Goal: Information Seeking & Learning: Learn about a topic

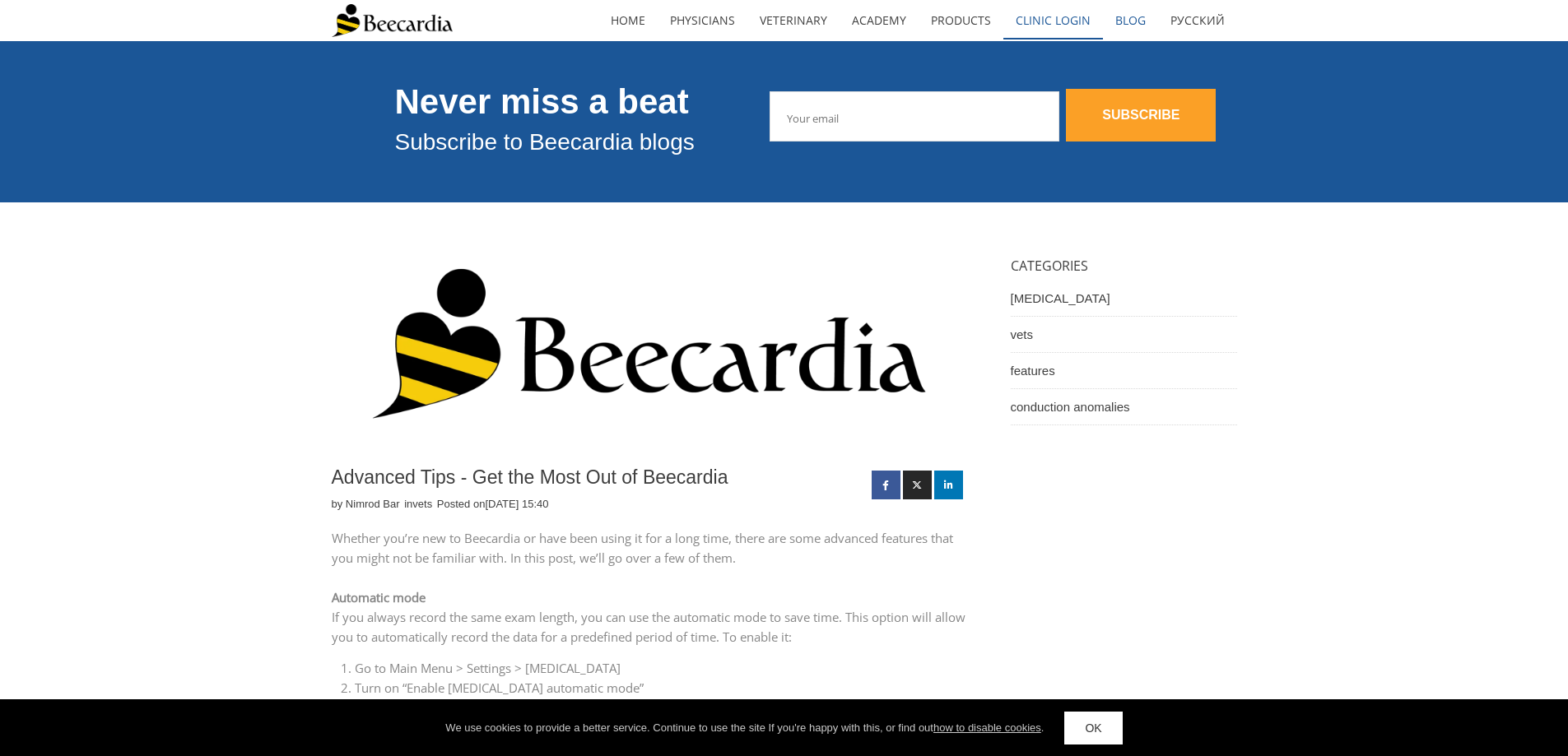
click at [1058, 33] on link "Clinic Login" at bounding box center [1053, 20] width 100 height 38
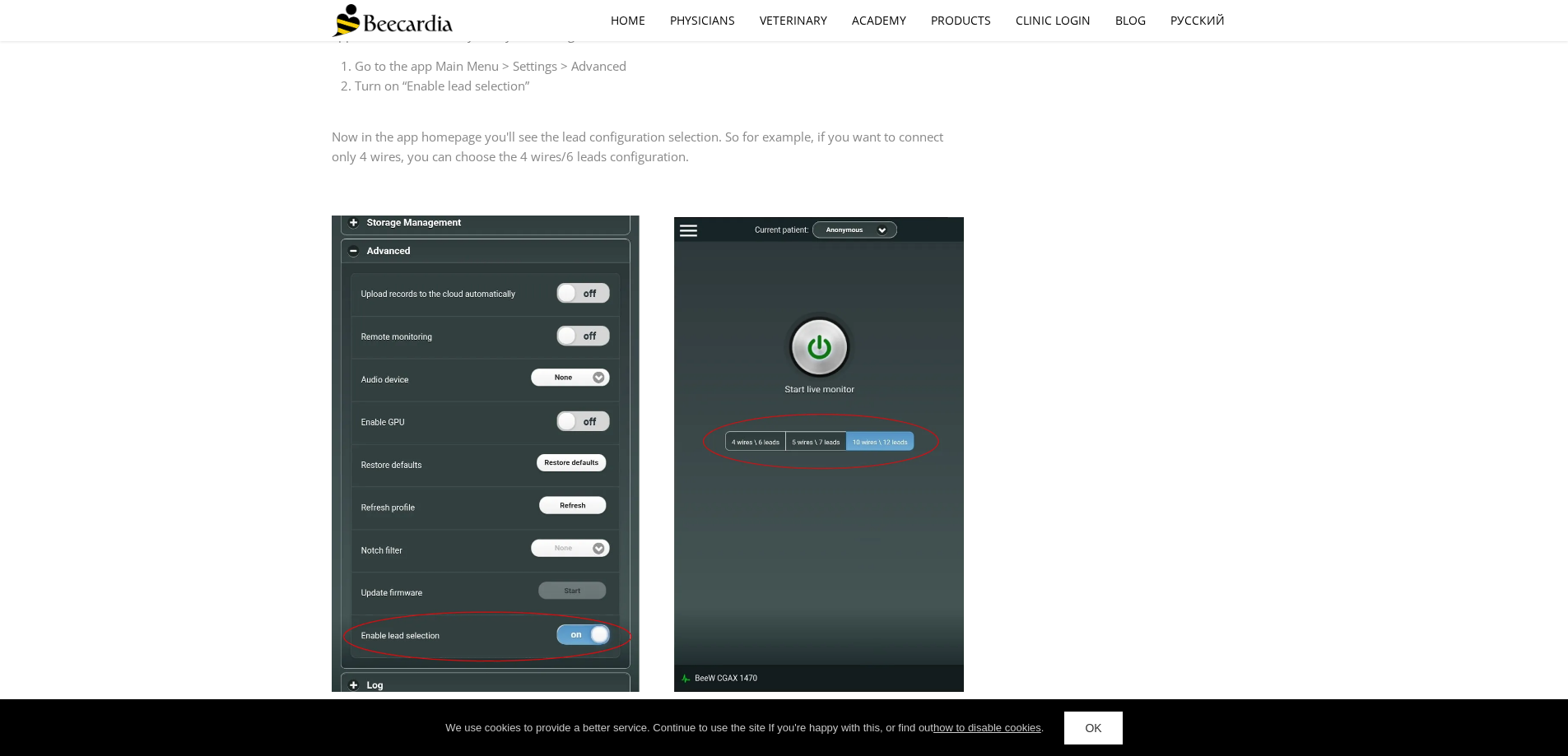
scroll to position [1975, 0]
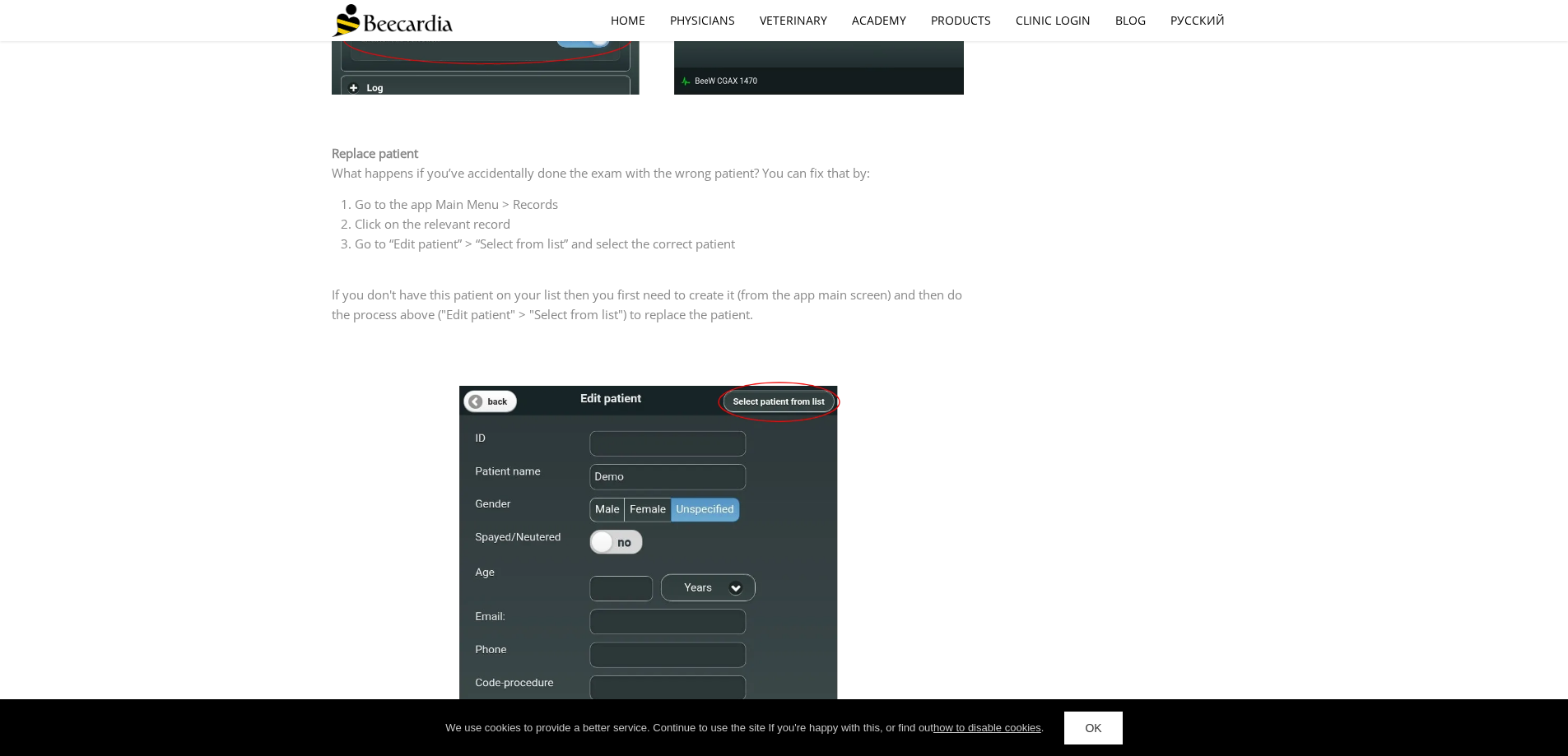
click at [1091, 273] on div "Advanced Tips - Get the Most Out of Beecardia by [PERSON_NAME] in vets Posted o…" at bounding box center [784, 46] width 905 height 3637
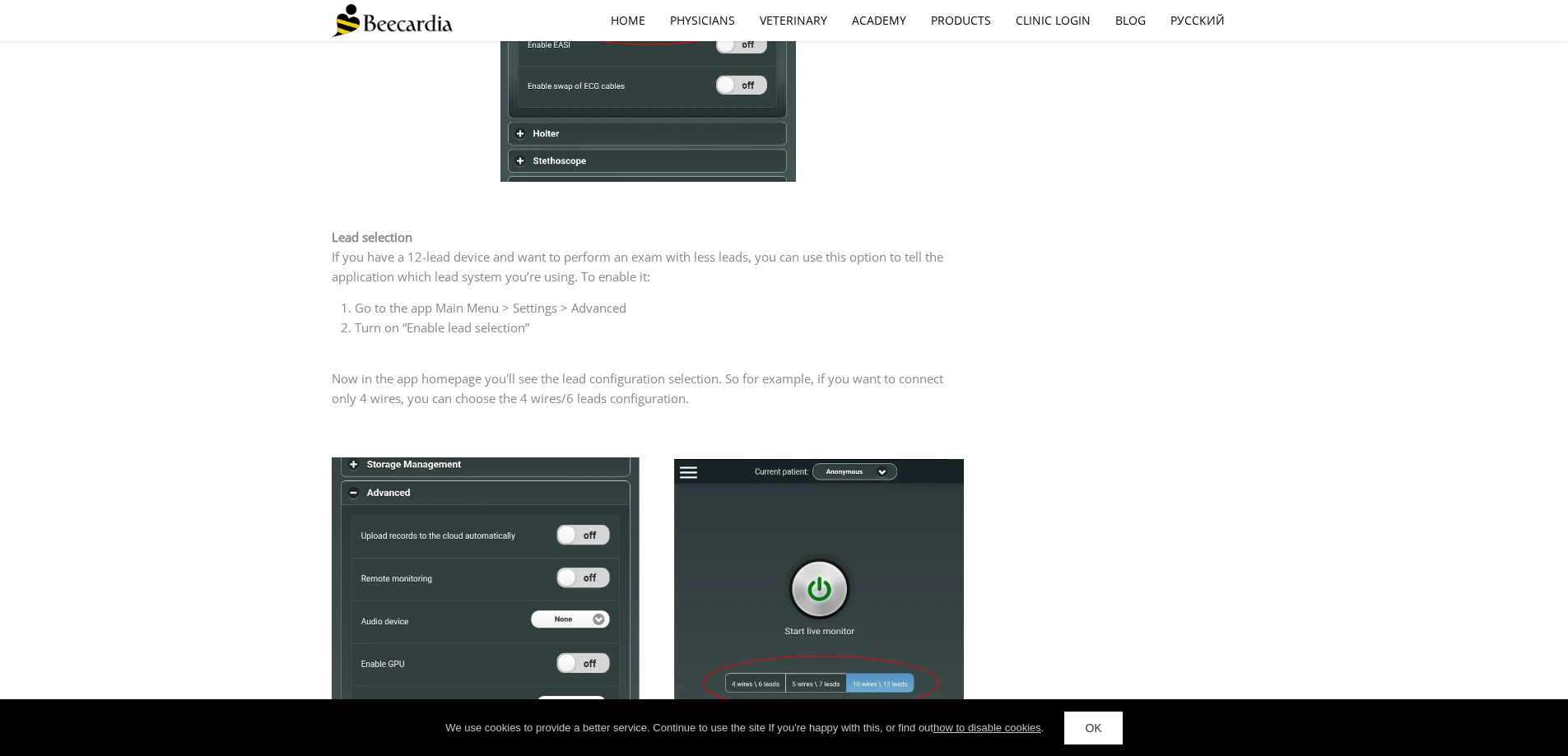
scroll to position [740, 0]
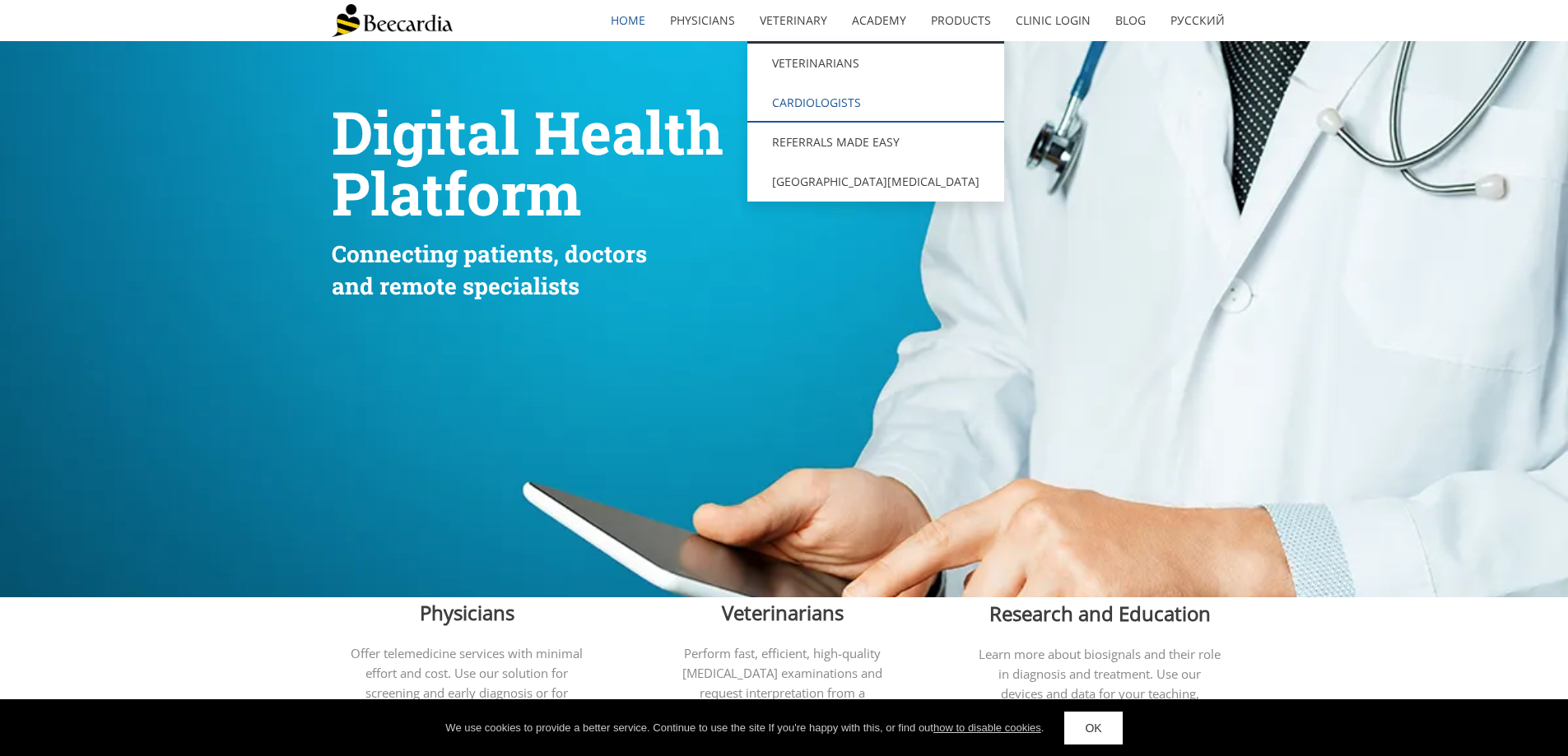
click at [798, 111] on link "Cardiologists" at bounding box center [875, 103] width 257 height 39
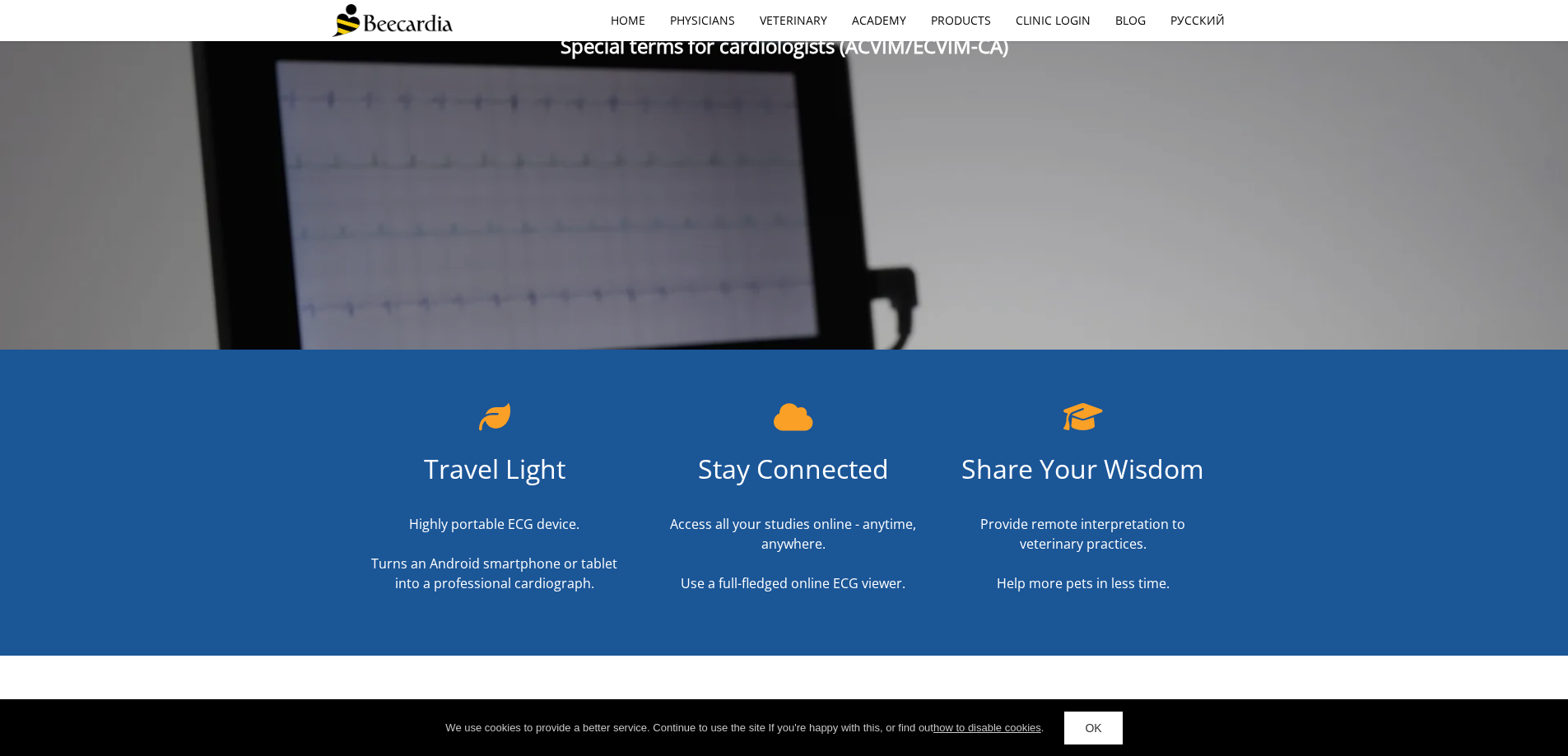
scroll to position [329, 0]
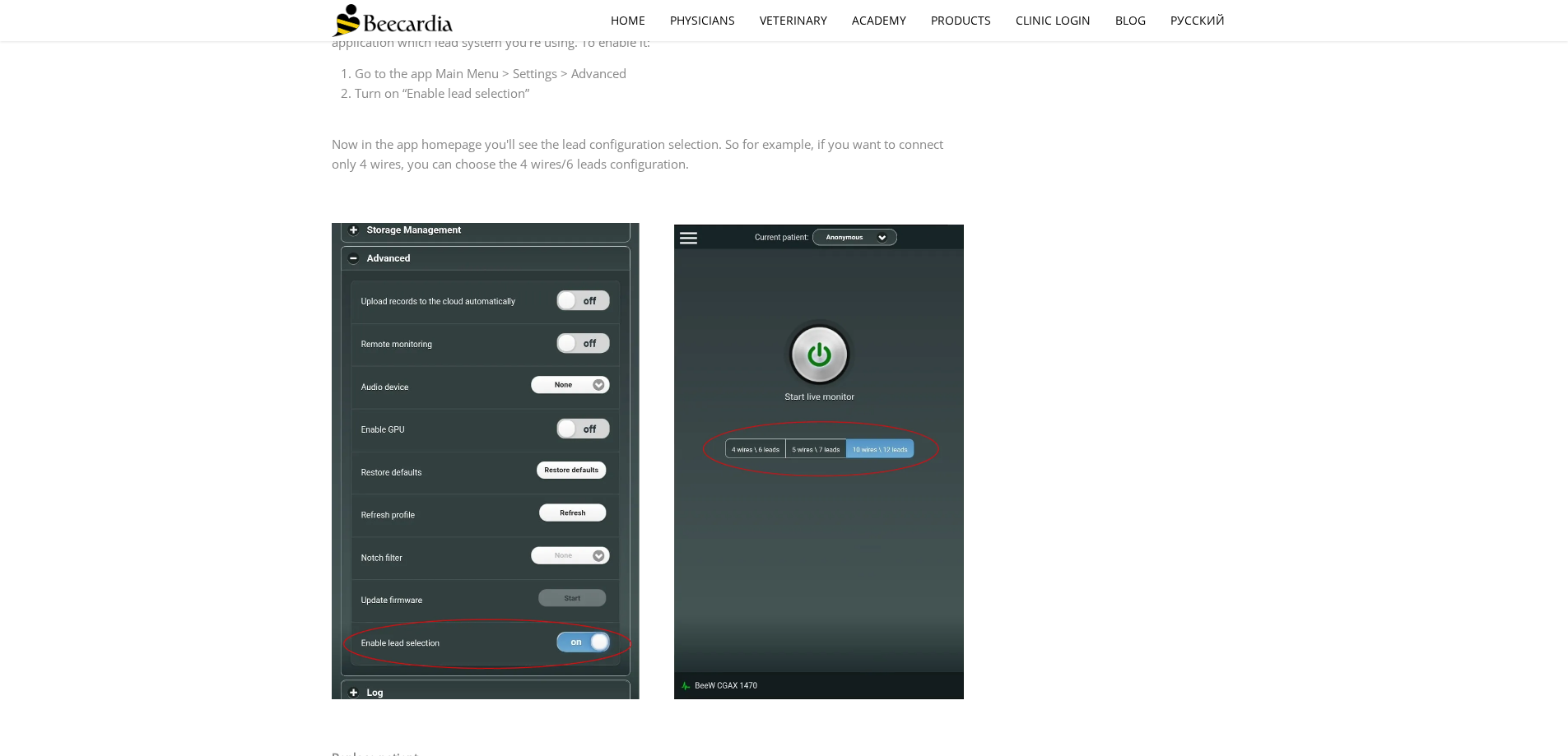
scroll to position [1399, 0]
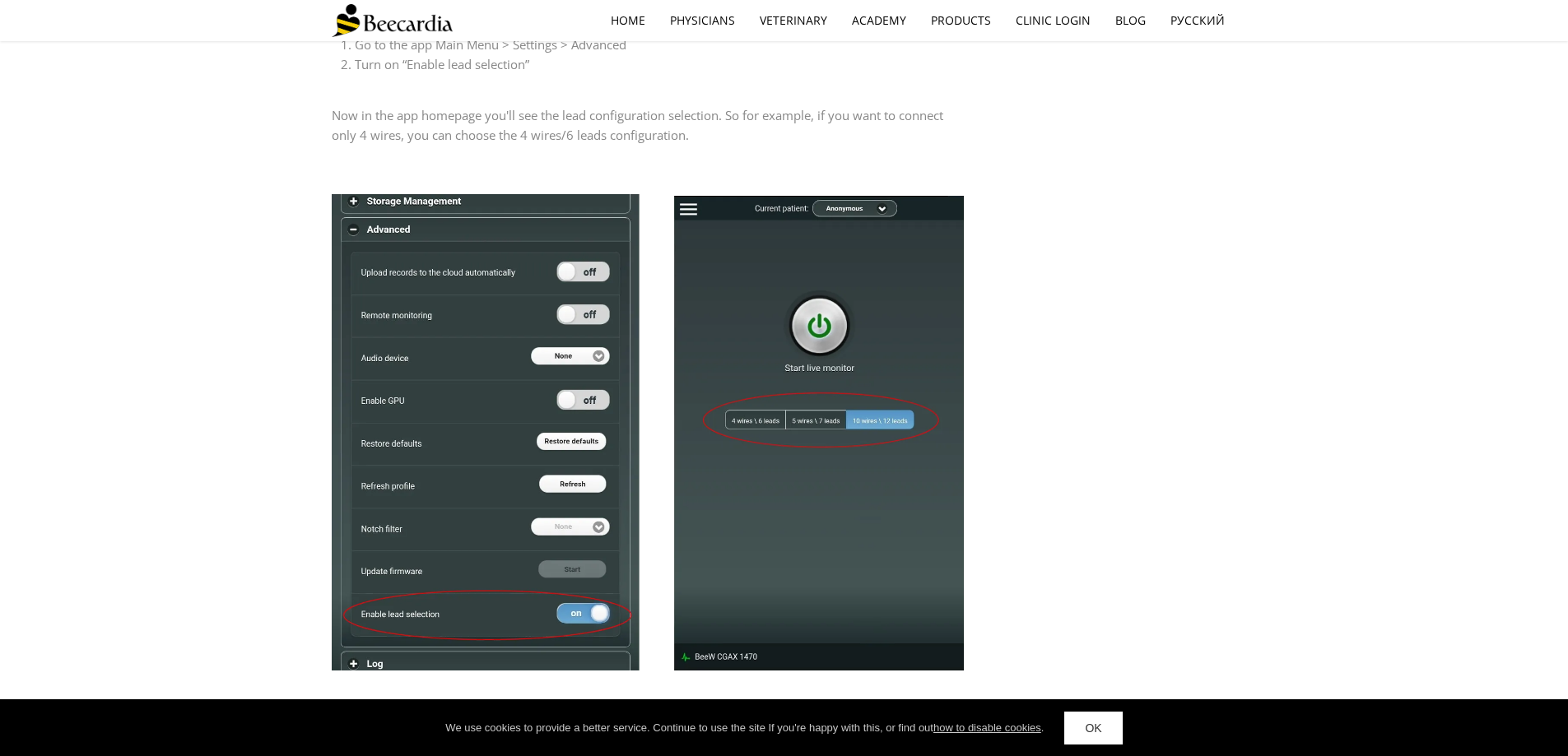
click at [1166, 246] on div "Advanced Tips - Get the Most Out of Beecardia by [PERSON_NAME] in vets Posted o…" at bounding box center [784, 621] width 905 height 3637
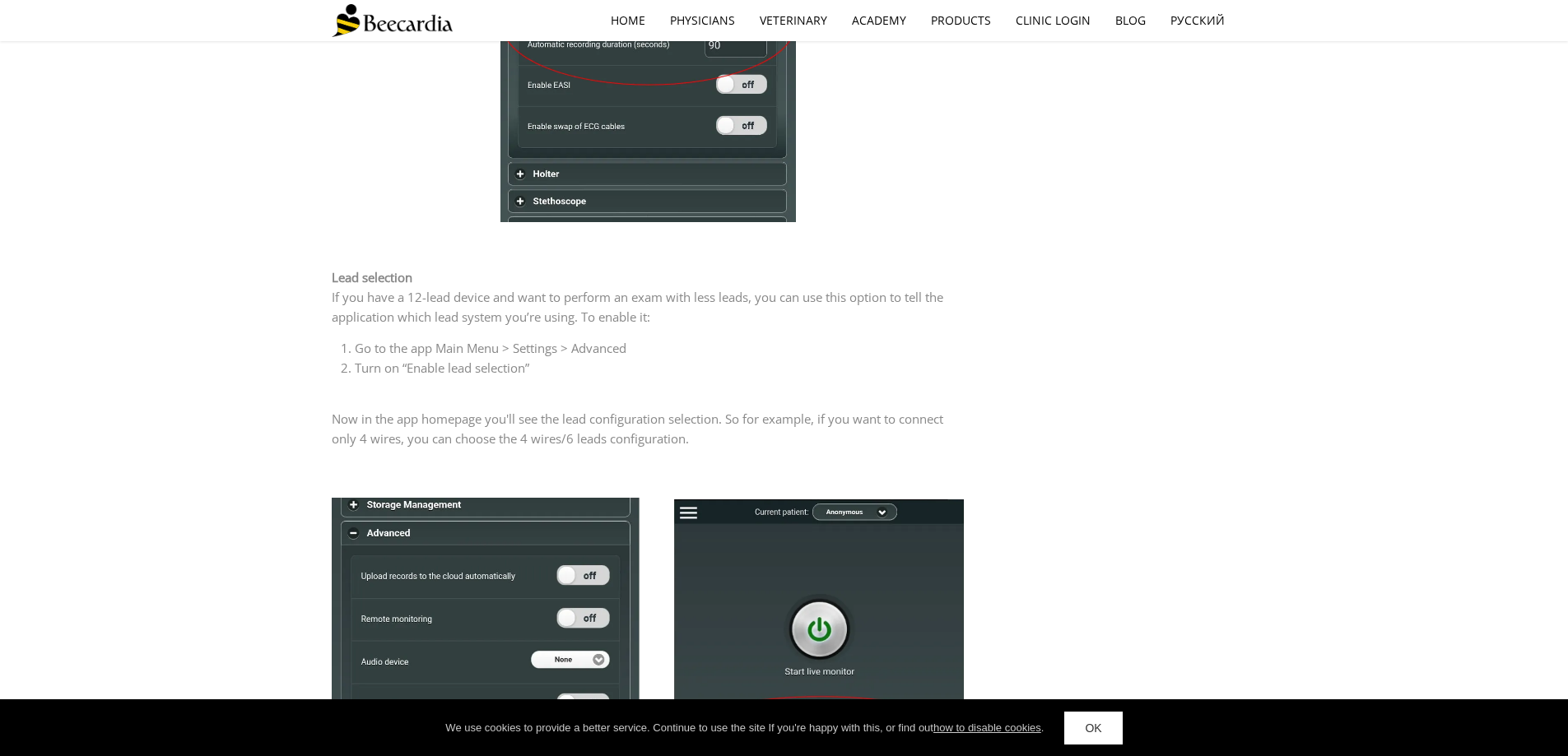
scroll to position [740, 0]
